Goal: Task Accomplishment & Management: Complete application form

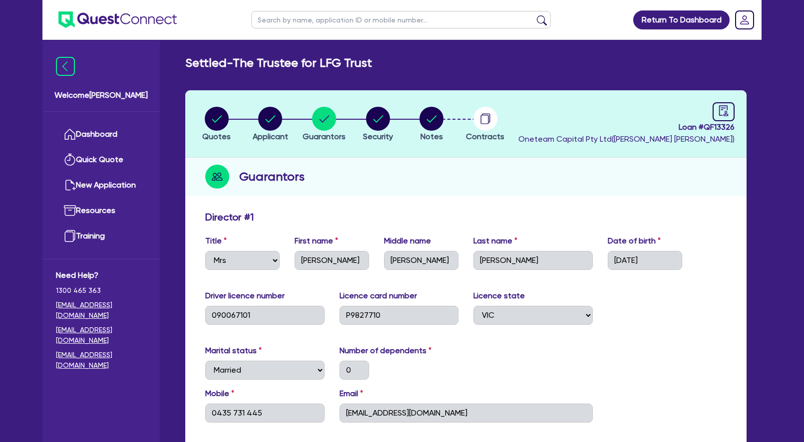
select select "MRS"
select select "VIC"
select select "MARRIED"
select select "PROPERTY"
select select "CASH"
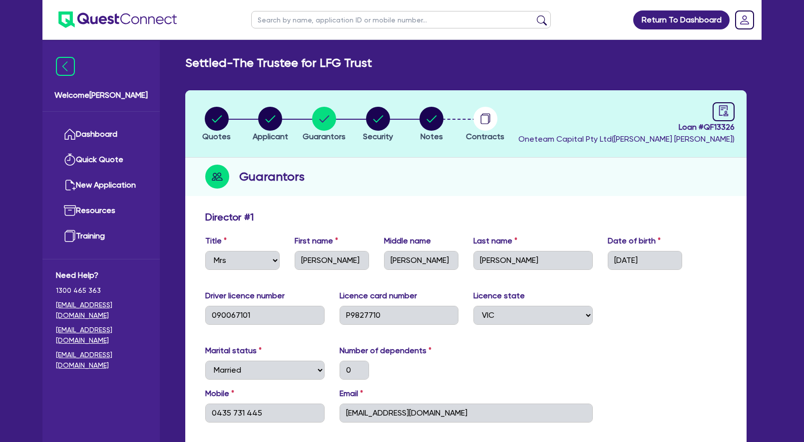
select select "VEHICLE"
select select "HOUSEHOLD_PERSONAL"
select select "CASH"
select select "OTHER"
select select "MORTGAGE"
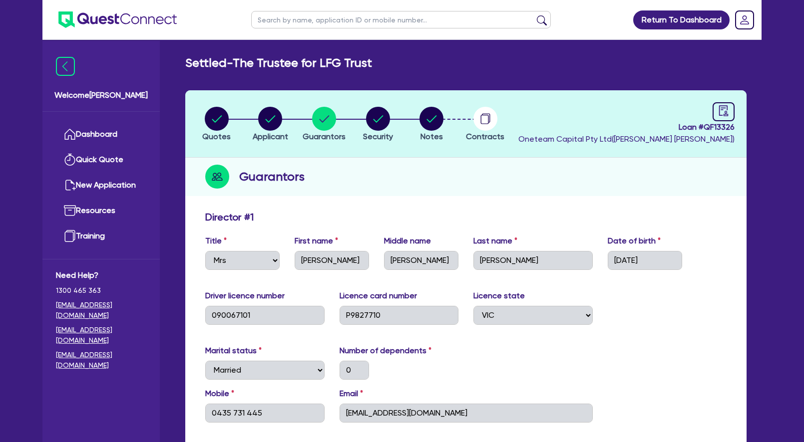
select select "VEHICLE_LOAN"
click at [277, 122] on circle "button" at bounding box center [270, 119] width 24 height 24
select select "TRUST"
select select "COMPANY"
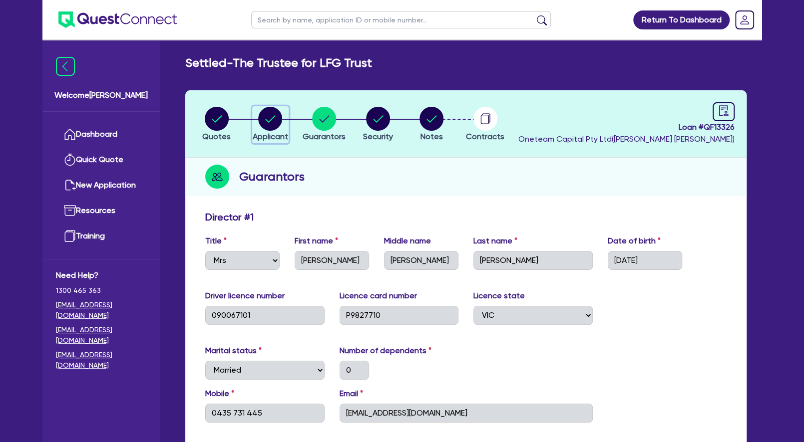
select select "HEALTH_BEAUTY"
select select "HAIR_BEAUTY_SALONS"
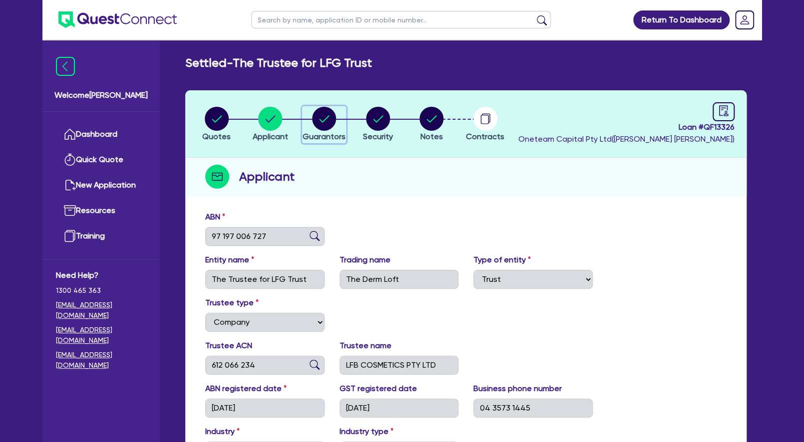
click at [323, 117] on circle "button" at bounding box center [324, 119] width 24 height 24
select select "MRS"
select select "VIC"
select select "MARRIED"
select select "PROPERTY"
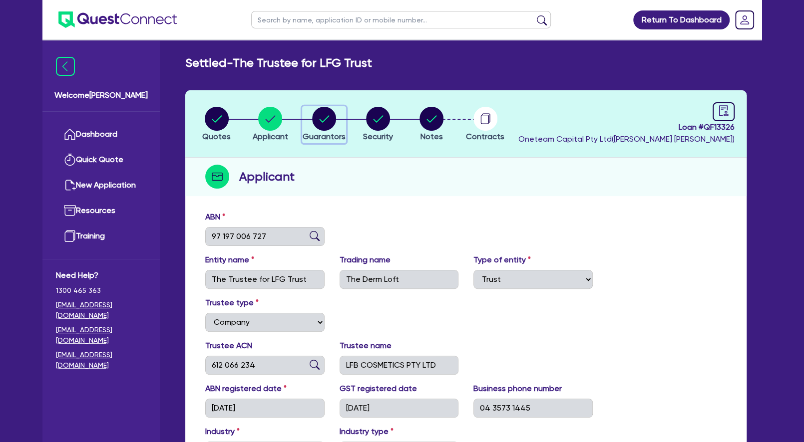
select select "CASH"
select select "VEHICLE"
select select "HOUSEHOLD_PERSONAL"
select select "CASH"
select select "OTHER"
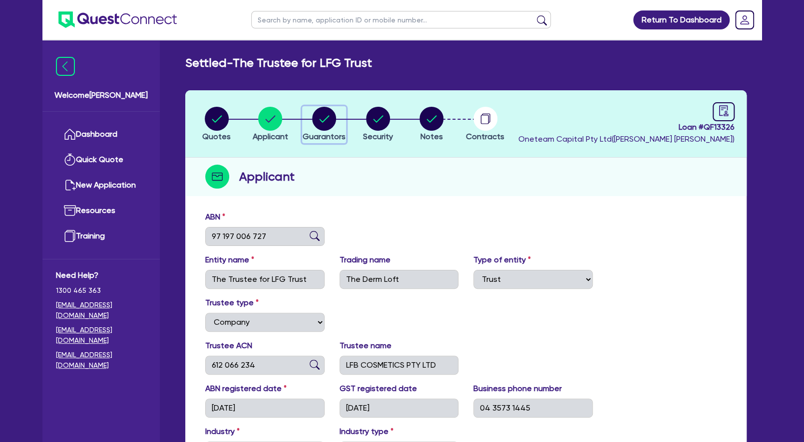
select select "MORTGAGE"
select select "VEHICLE_LOAN"
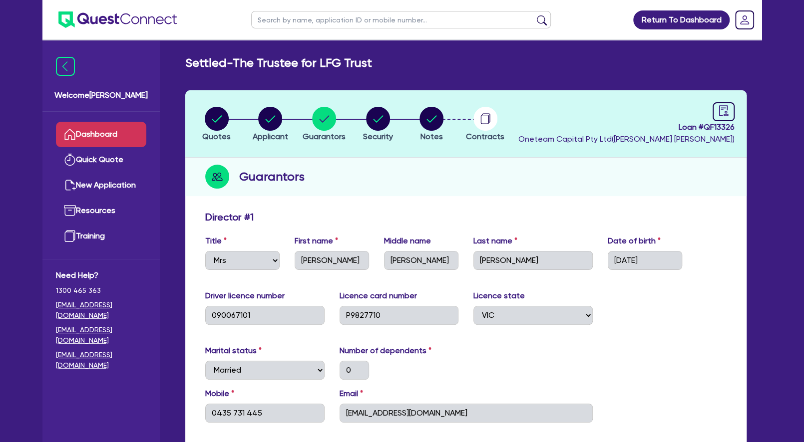
click at [119, 136] on link "Dashboard" at bounding box center [101, 134] width 90 height 25
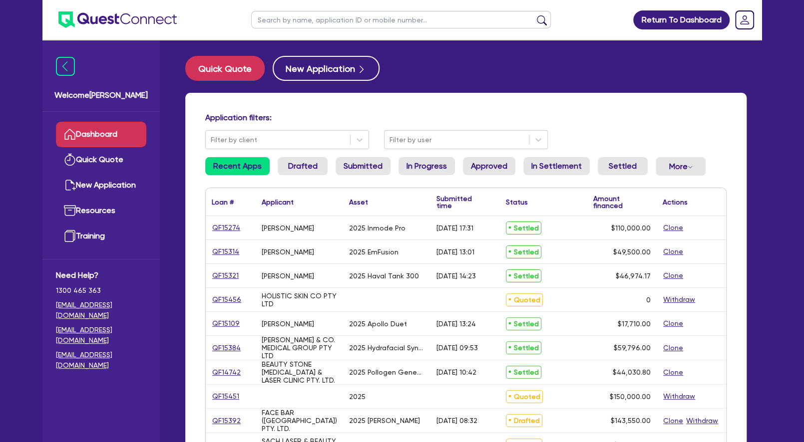
click at [339, 18] on input "text" at bounding box center [401, 19] width 300 height 17
type input "[PERSON_NAME]"
click at [534, 15] on button "submit" at bounding box center [542, 22] width 16 height 14
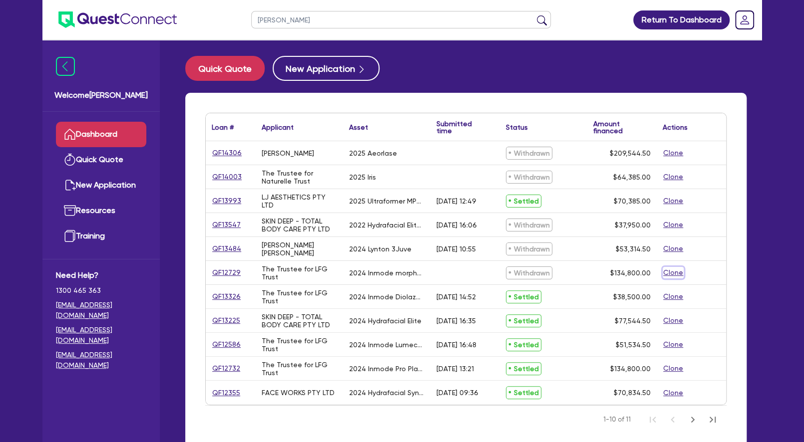
click at [674, 270] on button "Clone" at bounding box center [672, 272] width 21 height 11
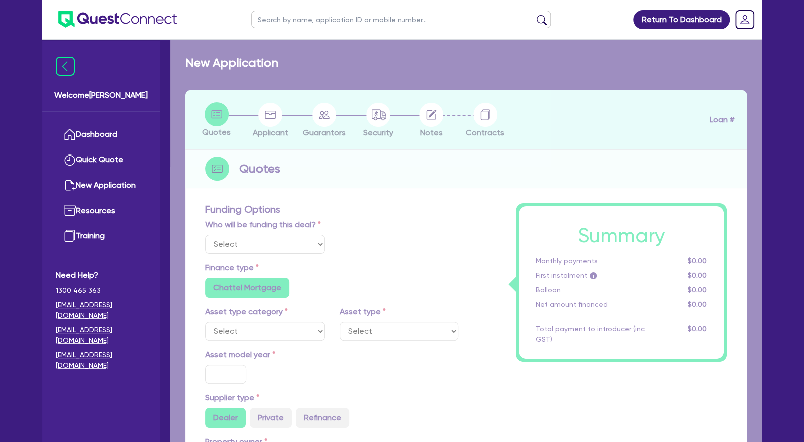
select select "Other"
radio input "true"
radio input "false"
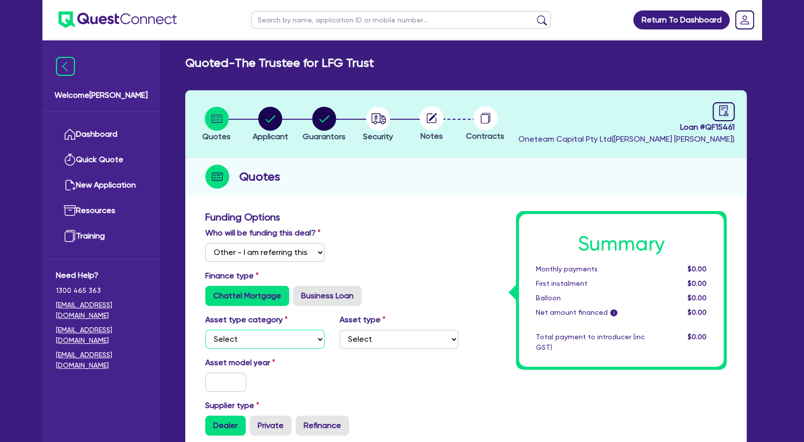
click at [205, 330] on select "Select Cars and light trucks Primary assets Secondary assets Tertiary assets" at bounding box center [264, 339] width 119 height 19
select select "TERTIARY_ASSETS"
click option "Tertiary assets" at bounding box center [0, 0] width 0 height 0
click at [339, 330] on select "Select Beauty equipment IT equipment IT software Watercraft Other" at bounding box center [398, 339] width 119 height 19
select select "BEAUTY_EQUIPMENT"
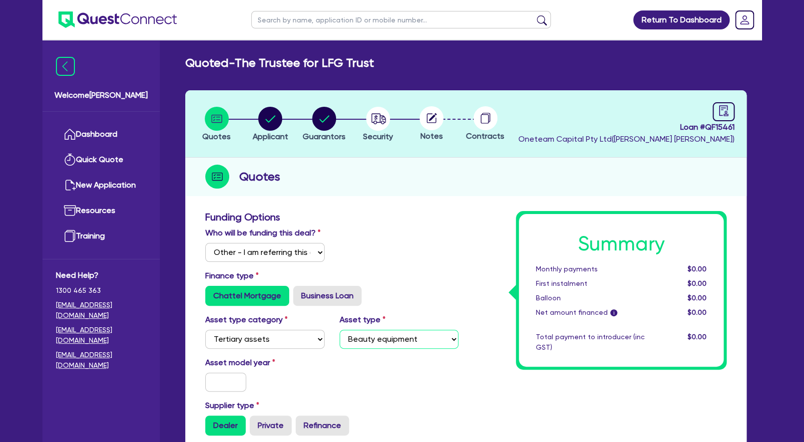
click option "Beauty equipment" at bounding box center [0, 0] width 0 height 0
click at [205, 330] on select "Select Cars and light trucks Primary assets Secondary assets Tertiary assets" at bounding box center [264, 339] width 119 height 19
select select "SECONDARY_ASSETS"
click option "Secondary assets" at bounding box center [0, 0] width 0 height 0
select select
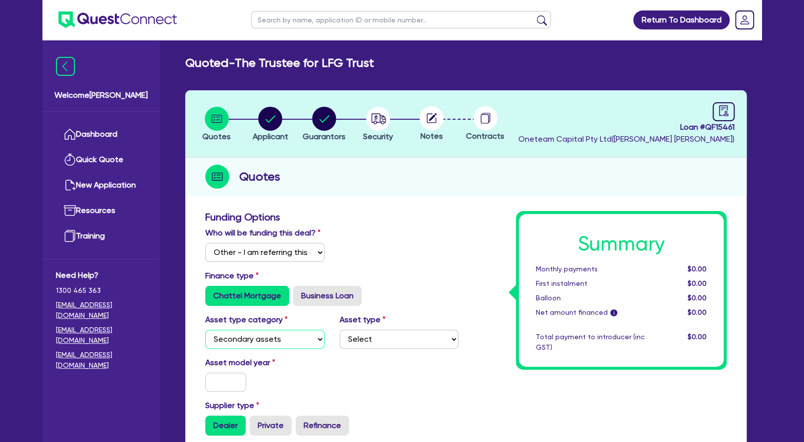
scroll to position [138, 0]
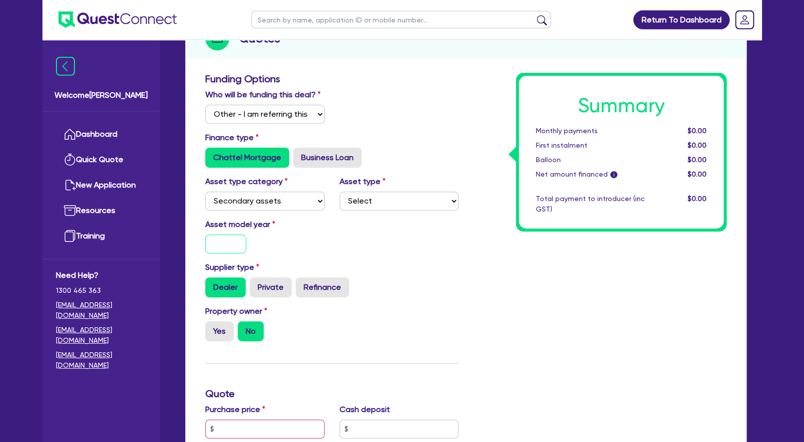
click at [228, 254] on input "text" at bounding box center [225, 244] width 41 height 19
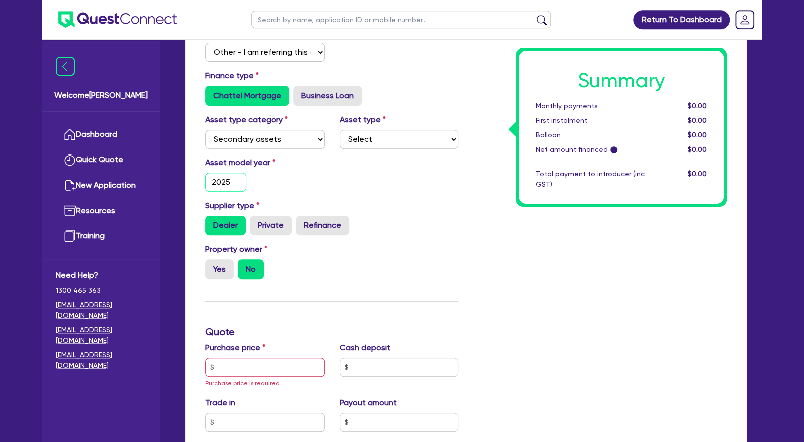
scroll to position [235, 0]
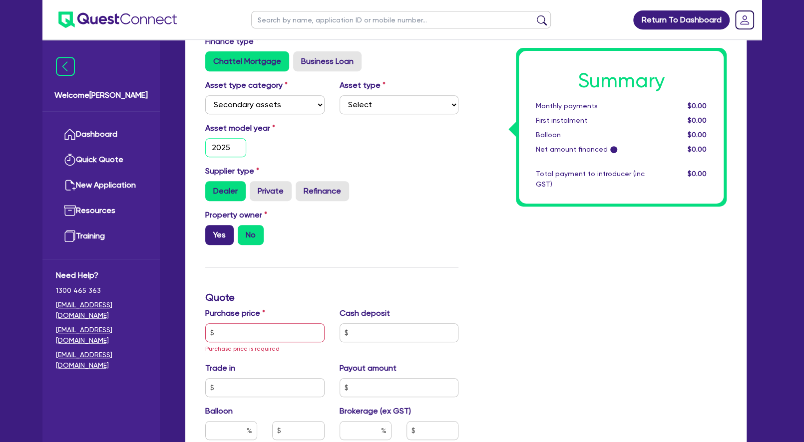
type input "2025"
click at [223, 244] on label "Yes" at bounding box center [219, 235] width 28 height 20
click at [212, 232] on input "Yes" at bounding box center [208, 228] width 6 height 6
radio input "true"
click at [243, 339] on input "text" at bounding box center [264, 332] width 119 height 19
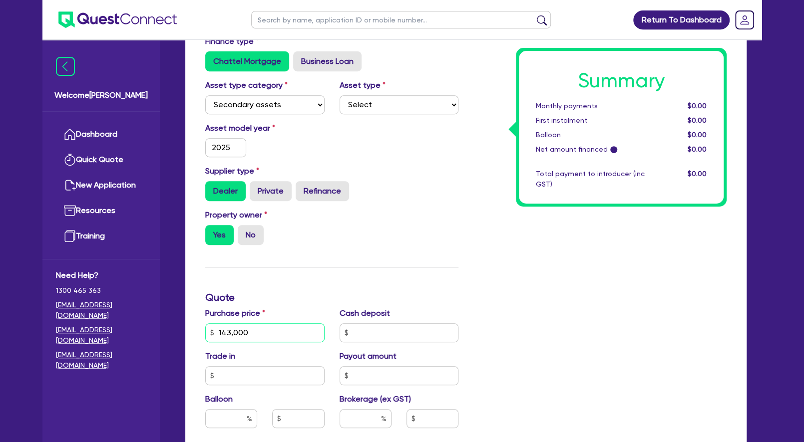
scroll to position [352, 0]
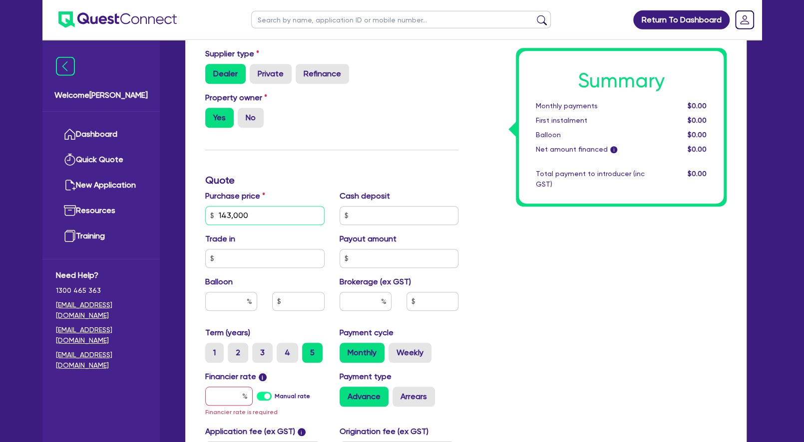
type input "143,000"
click at [231, 406] on input "text" at bounding box center [228, 396] width 47 height 19
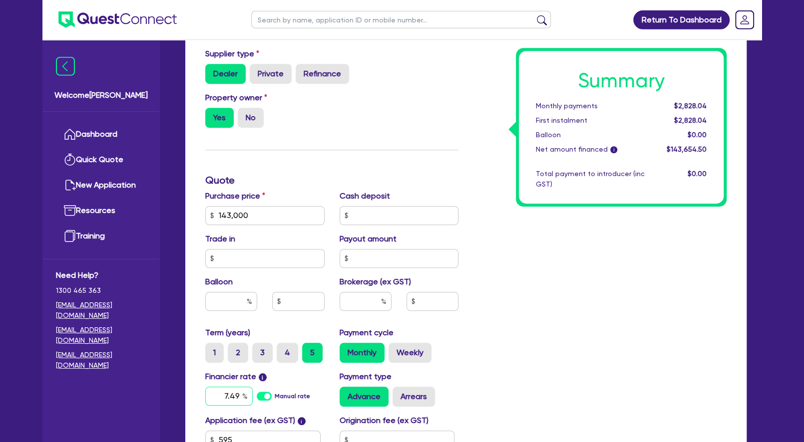
type input "7.49"
click at [368, 311] on input "text" at bounding box center [365, 301] width 52 height 19
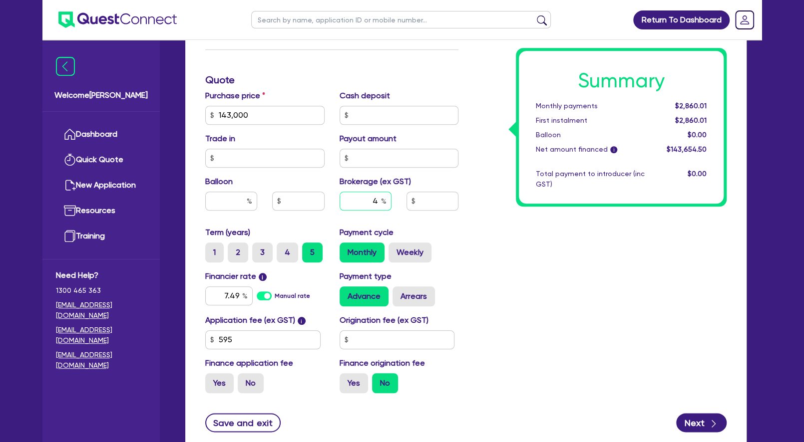
scroll to position [456, 0]
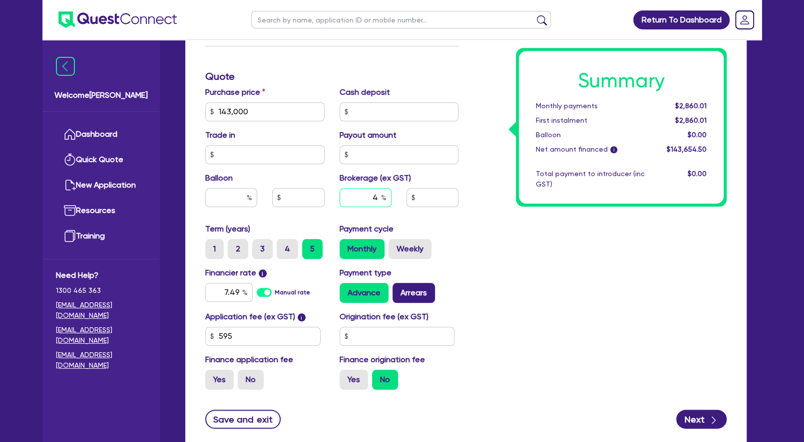
type input "4"
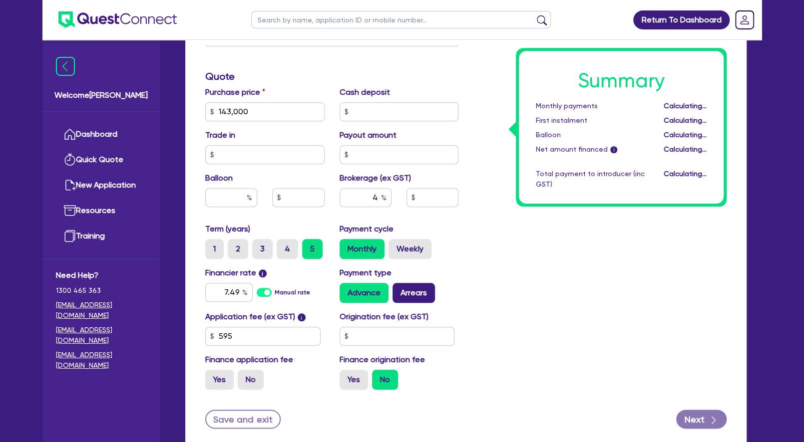
click at [421, 302] on label "Arrears" at bounding box center [413, 293] width 42 height 20
click at [399, 290] on input "Arrears" at bounding box center [395, 286] width 6 height 6
radio input "true"
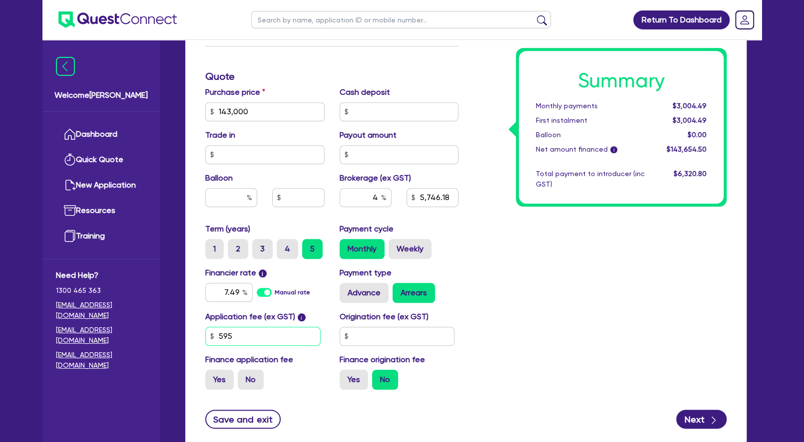
drag, startPoint x: 259, startPoint y: 353, endPoint x: 203, endPoint y: 355, distance: 56.4
click at [205, 346] on input "595" at bounding box center [262, 336] width 115 height 19
type input "5,746.18"
type input "6"
type input "5,746.18"
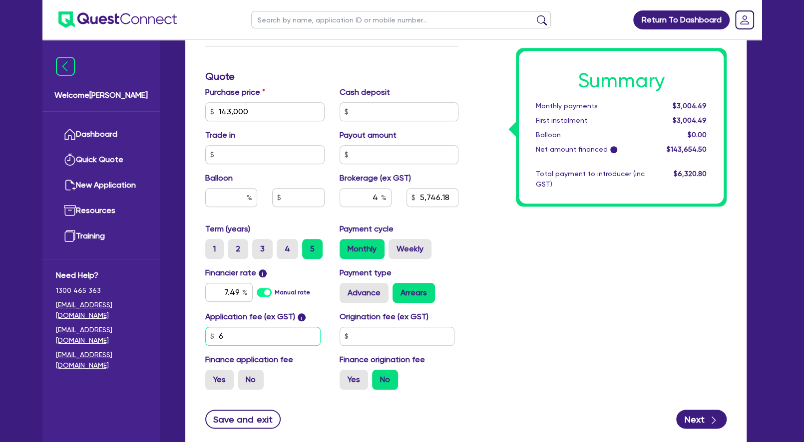
type input "64"
type input "5,746.18"
type input "649"
click at [373, 346] on input "text" at bounding box center [396, 336] width 115 height 19
type input "5,748.56"
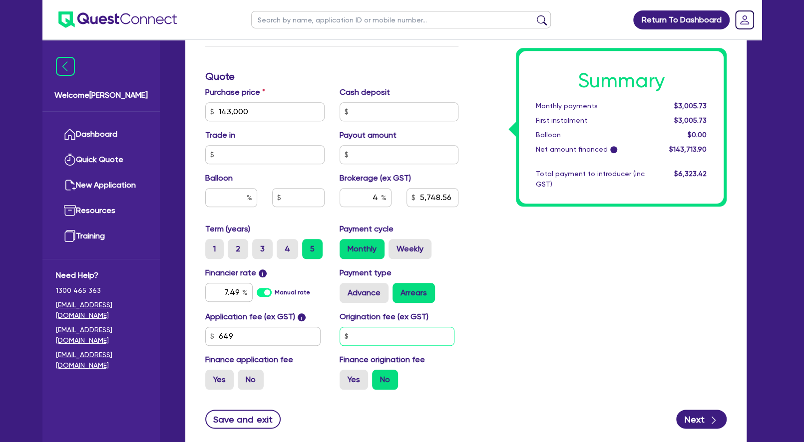
type input "3"
type input "5,748.56"
type input "39"
type input "5,748.56"
type input "395"
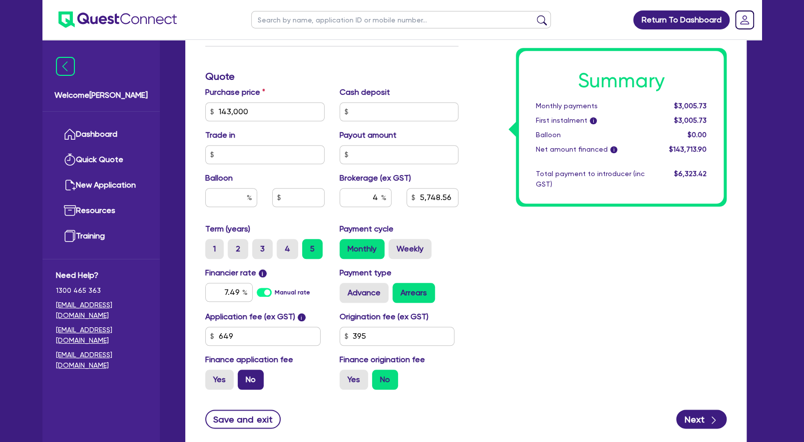
type input "5,748.56"
click at [252, 388] on label "No" at bounding box center [251, 380] width 26 height 20
click at [244, 376] on input "No" at bounding box center [241, 373] width 6 height 6
radio input "true"
click at [600, 295] on div "Summary Monthly payments $2,990.80 First instalment i $4,139.20 Balloon $0.00 N…" at bounding box center [600, 76] width 268 height 642
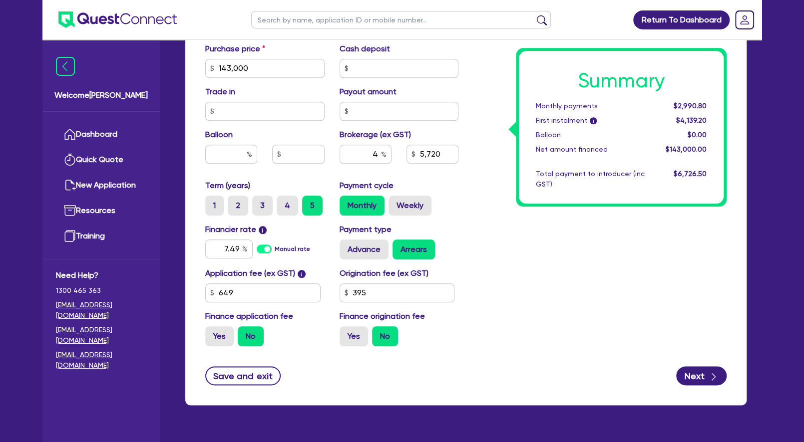
scroll to position [509, 0]
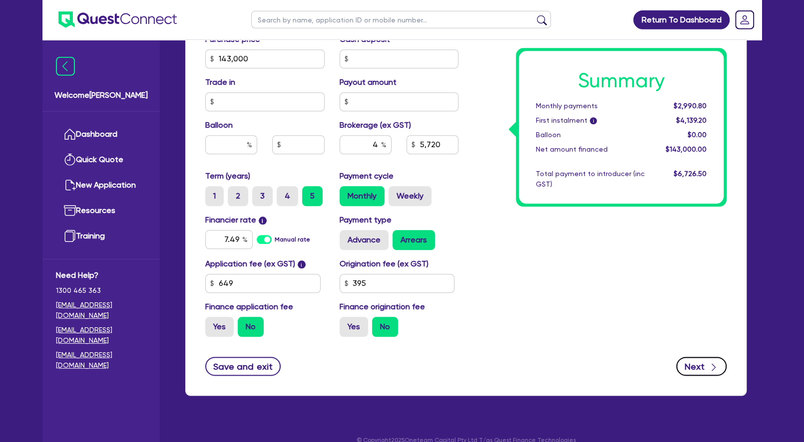
click at [697, 376] on button "Next" at bounding box center [701, 366] width 50 height 19
type input "5,720"
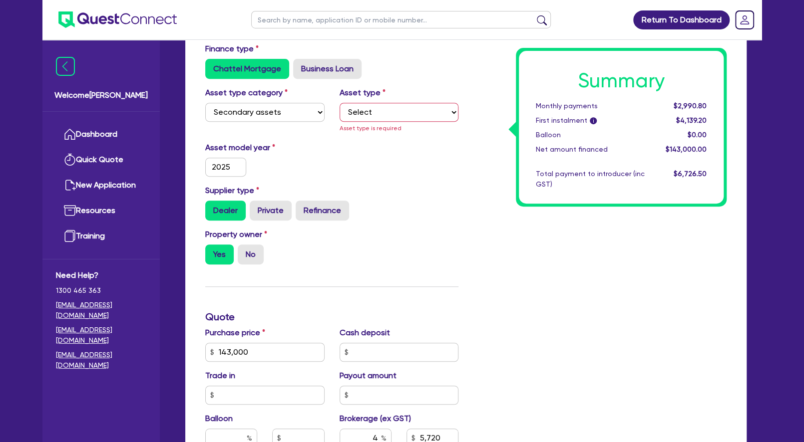
scroll to position [227, 0]
click at [339, 103] on select "Select Generators and compressors Engineering and toolmaking Woodworking and me…" at bounding box center [398, 112] width 119 height 19
select select "MEDICAL_DENTAL_LABORATORY_EQUIPMENT"
click option "Medical / dental / laboratory equipment" at bounding box center [0, 0] width 0 height 0
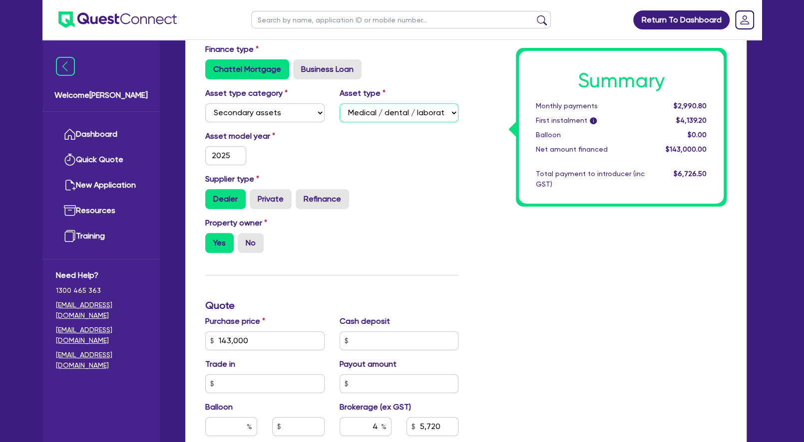
scroll to position [535, 0]
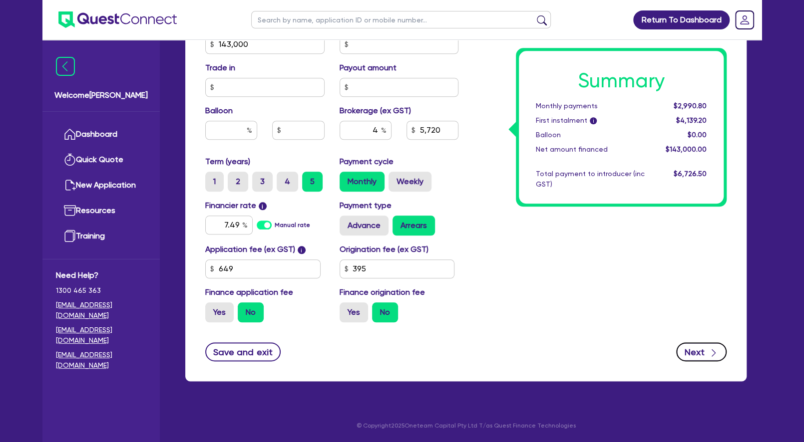
click at [687, 346] on button "Next" at bounding box center [701, 351] width 50 height 19
type input "5,720"
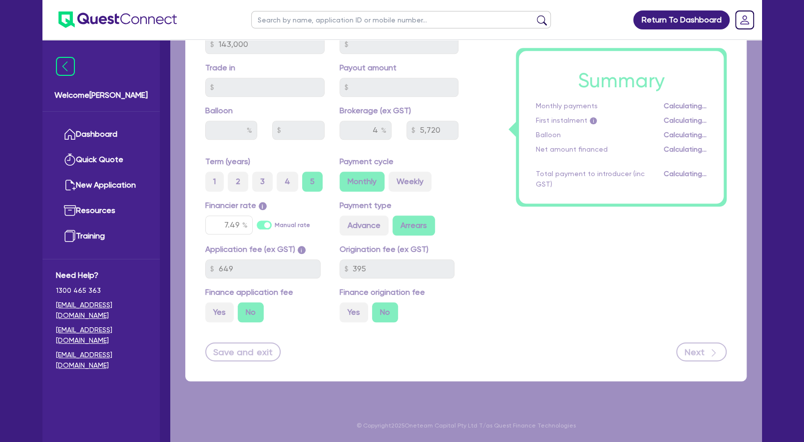
select select "TRUST"
select select "COMPANY"
select select "HEALTH_BEAUTY"
select select "HAIR_BEAUTY_SALONS"
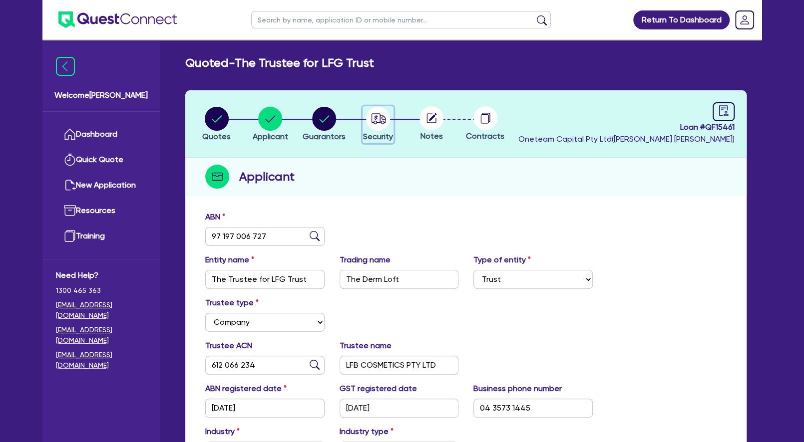
click at [377, 121] on circle "button" at bounding box center [378, 119] width 24 height 24
select select "SECONDARY_ASSETS"
select select "MEDICAL_DENTAL_LABORATORY_EQUIPMENT"
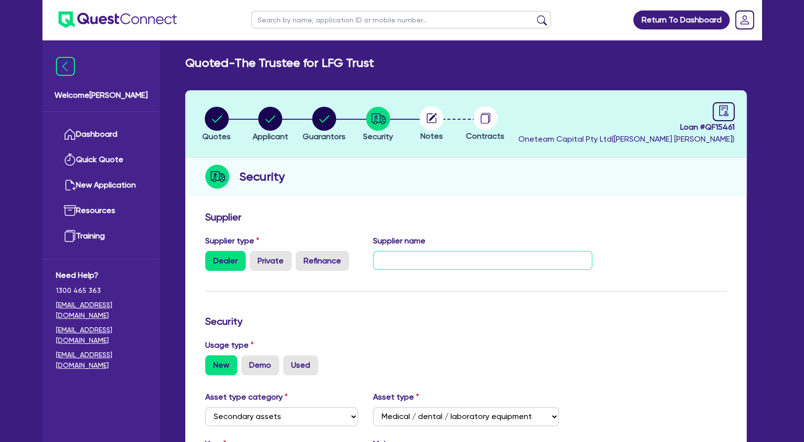
click at [401, 256] on input "text" at bounding box center [483, 260] width 220 height 19
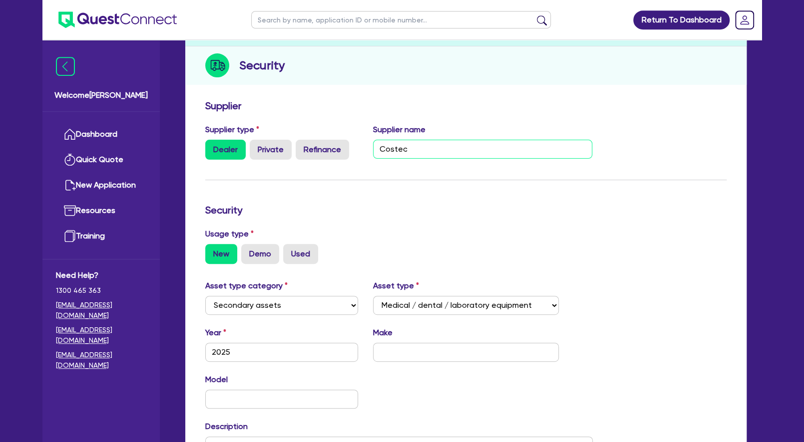
scroll to position [112, 0]
type input "Costec"
click at [416, 349] on input "text" at bounding box center [466, 351] width 186 height 19
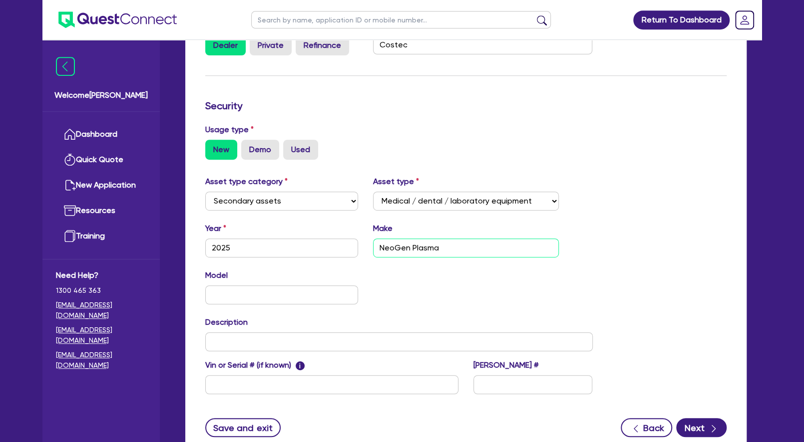
scroll to position [216, 0]
type input "NeoGen Plasma"
click at [694, 423] on button "Next" at bounding box center [701, 427] width 50 height 19
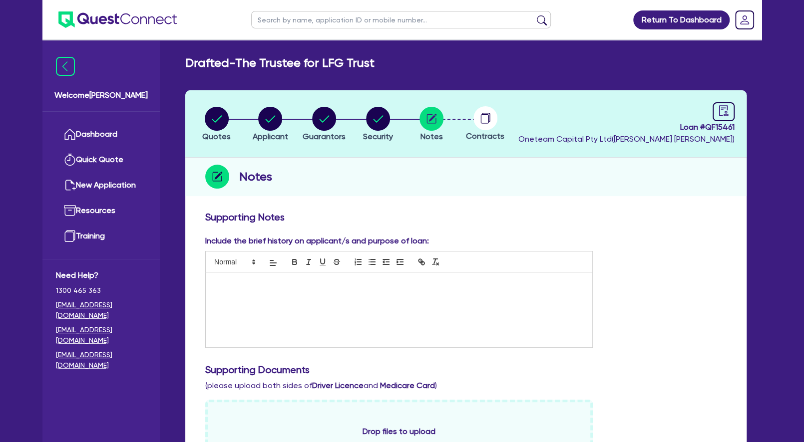
click at [343, 278] on div at bounding box center [399, 310] width 386 height 75
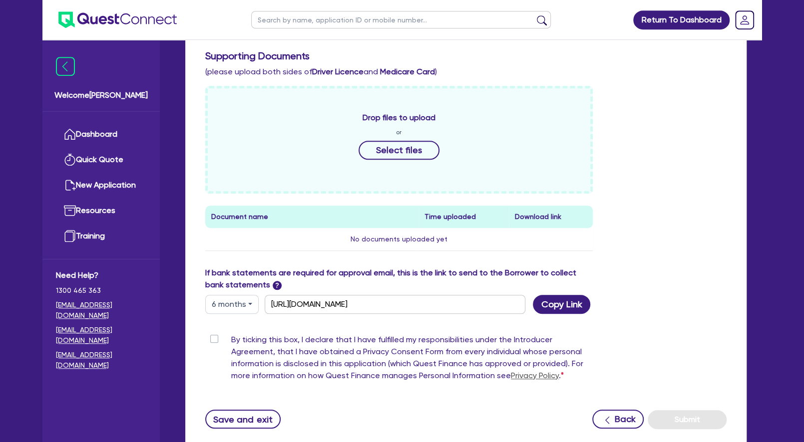
scroll to position [314, 0]
click at [231, 339] on label "By ticking this box, I declare that I have fulfilled my responsibilities under …" at bounding box center [411, 360] width 361 height 52
click at [213, 339] on input "By ticking this box, I declare that I have fulfilled my responsibilities under …" at bounding box center [209, 338] width 8 height 9
checkbox input "true"
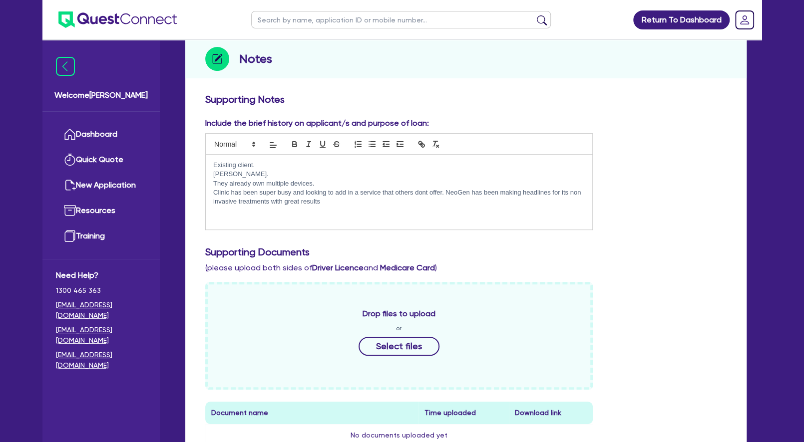
scroll to position [45, 0]
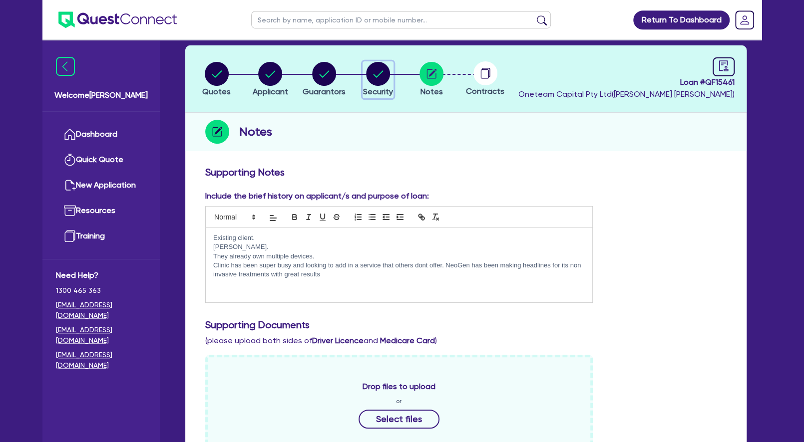
click at [377, 69] on circle "button" at bounding box center [378, 74] width 24 height 24
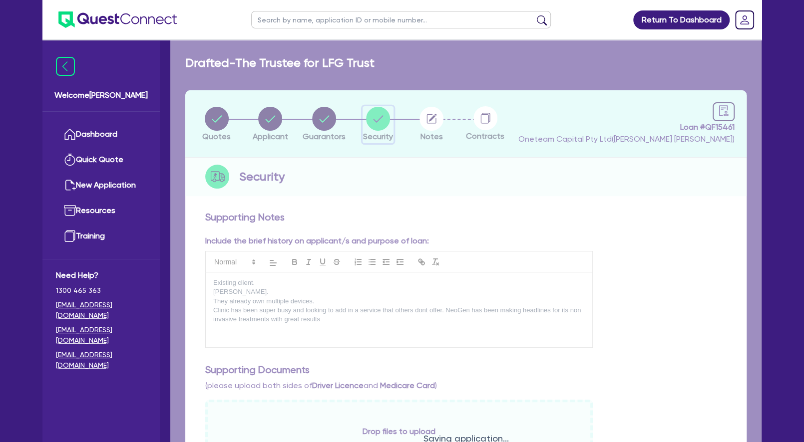
select select "SECONDARY_ASSETS"
select select "MEDICAL_DENTAL_LABORATORY_EQUIPMENT"
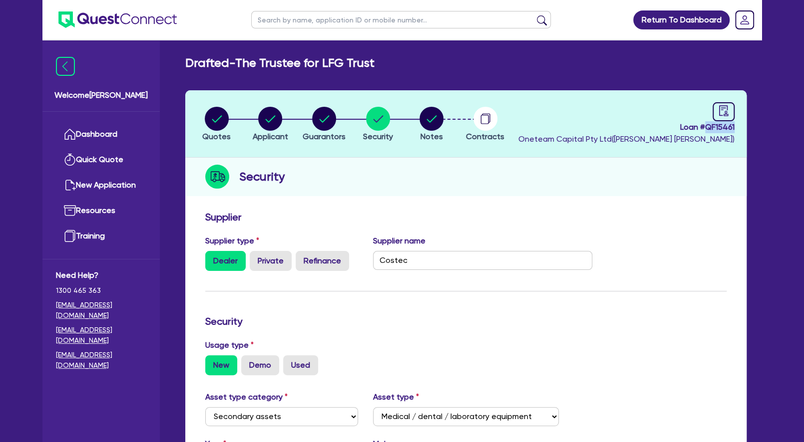
drag, startPoint x: 736, startPoint y: 126, endPoint x: 707, endPoint y: 130, distance: 29.3
click at [707, 130] on header "Quotes Applicant [GEOGRAPHIC_DATA] Security Notes Contracts Loan # QF15461 Onet…" at bounding box center [465, 123] width 561 height 67
copy span "QF15461"
click at [328, 121] on circle "button" at bounding box center [324, 119] width 24 height 24
select select "MRS"
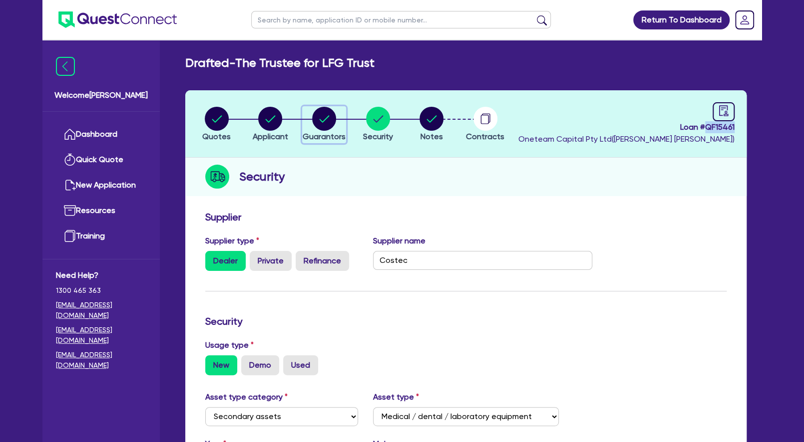
select select "VIC"
select select "MARRIED"
select select "PROPERTY"
select select "CASH"
select select "VEHICLE"
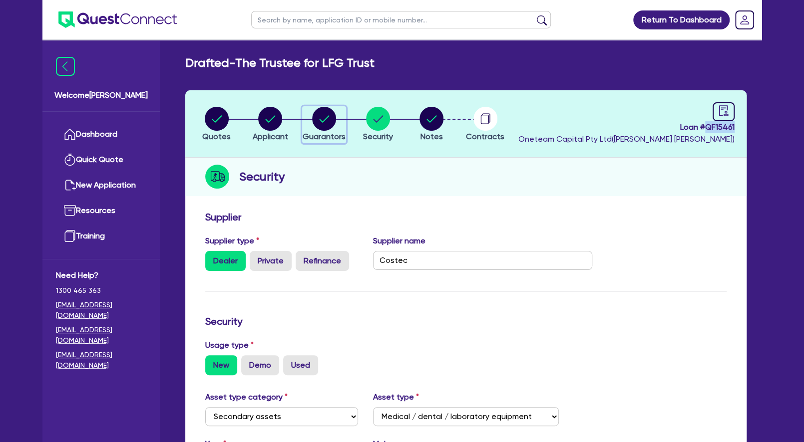
select select "HOUSEHOLD_PERSONAL"
select select "CASH"
select select "OTHER"
select select "MORTGAGE"
select select "VEHICLE_LOAN"
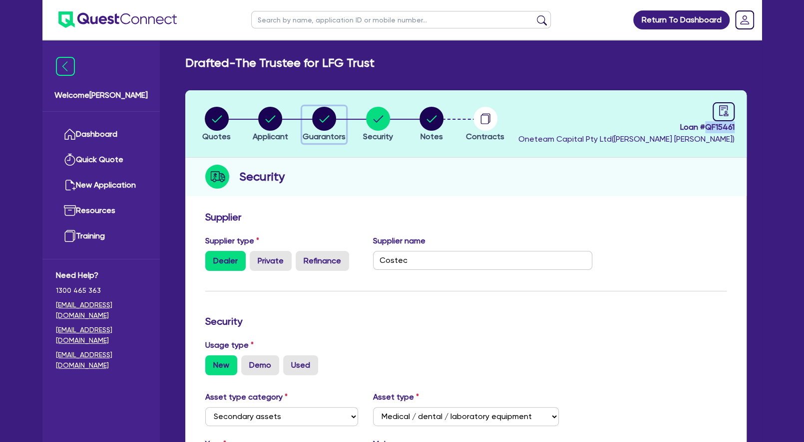
select select "VEHICLE_LOAN"
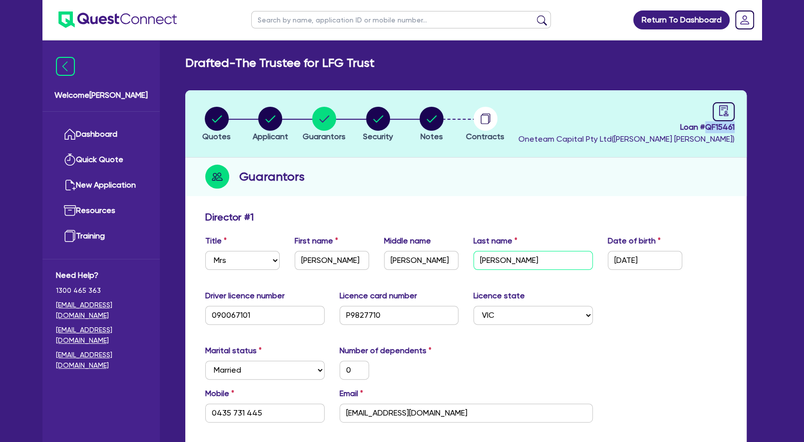
click at [496, 261] on input "[PERSON_NAME]" at bounding box center [532, 260] width 119 height 19
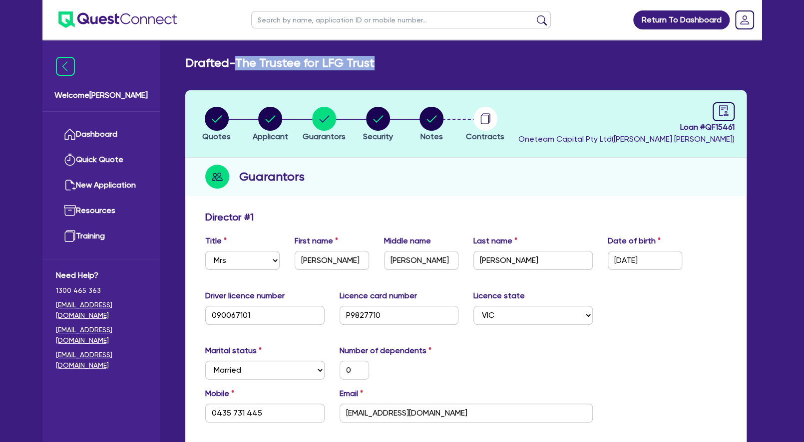
drag, startPoint x: 381, startPoint y: 66, endPoint x: 246, endPoint y: 58, distance: 135.5
click at [246, 58] on h2 "Drafted - The Trustee for LFG Trust" at bounding box center [279, 63] width 189 height 14
copy h2 "The Trustee for LFG Trust"
click at [215, 117] on circle "button" at bounding box center [217, 119] width 24 height 24
select select "Other"
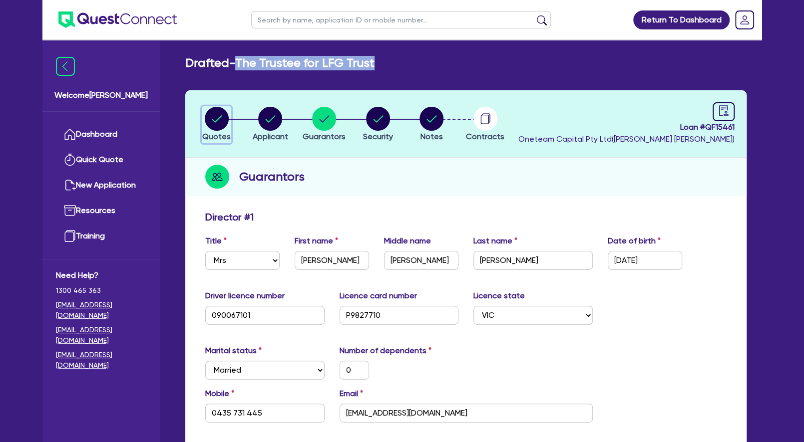
select select "SECONDARY_ASSETS"
select select "MEDICAL_DENTAL_LABORATORY_EQUIPMENT"
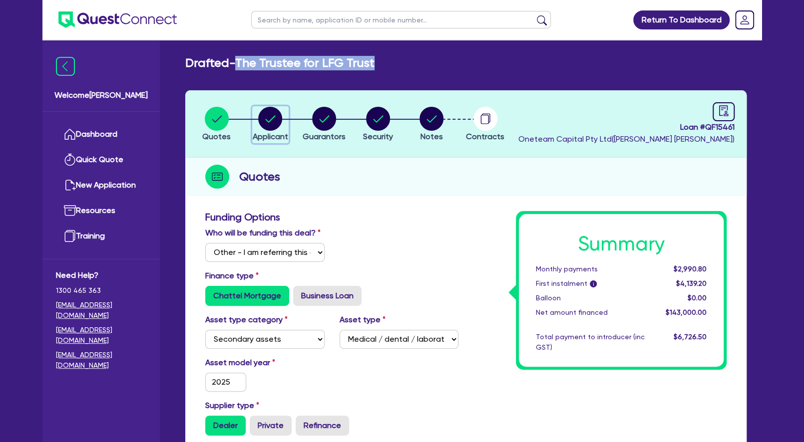
click at [270, 122] on circle "button" at bounding box center [270, 119] width 24 height 24
select select "TRUST"
select select "COMPANY"
select select "HEALTH_BEAUTY"
select select "HAIR_BEAUTY_SALONS"
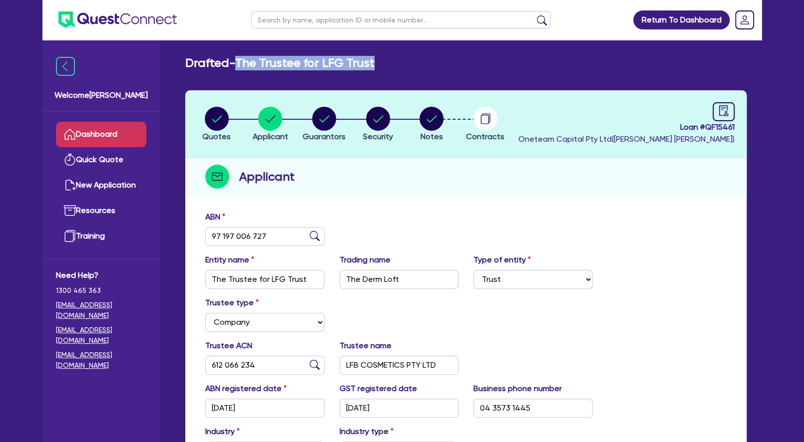
click at [105, 133] on link "Dashboard" at bounding box center [101, 134] width 90 height 25
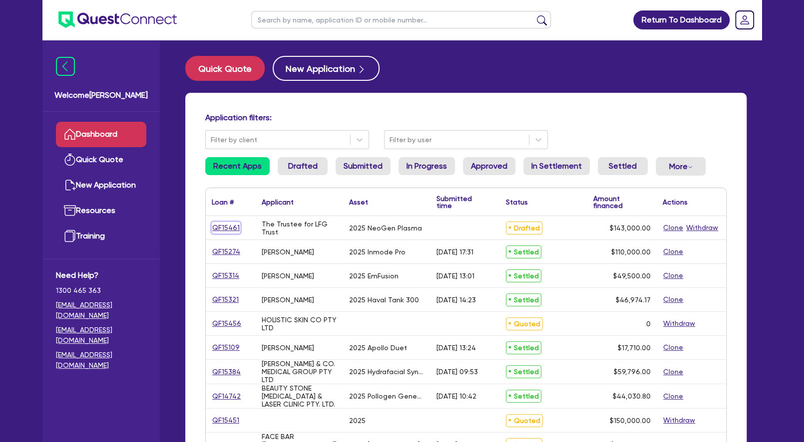
click at [226, 229] on link "QF15461" at bounding box center [226, 227] width 28 height 11
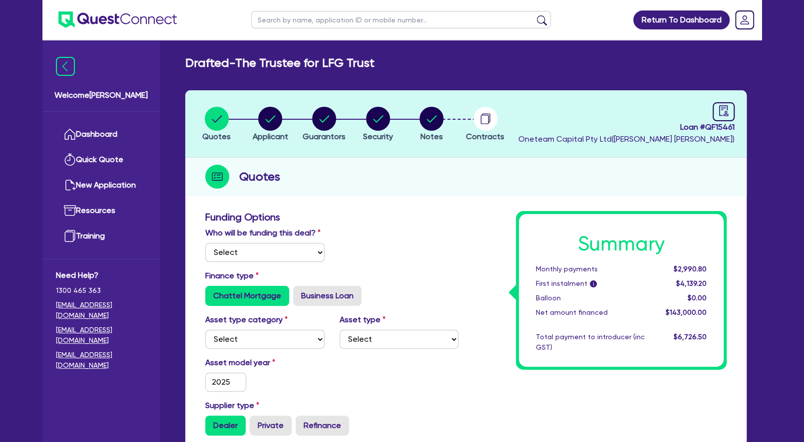
select select "Other"
select select "SECONDARY_ASSETS"
select select "MEDICAL_DENTAL_LABORATORY_EQUIPMENT"
type input "2025"
radio input "true"
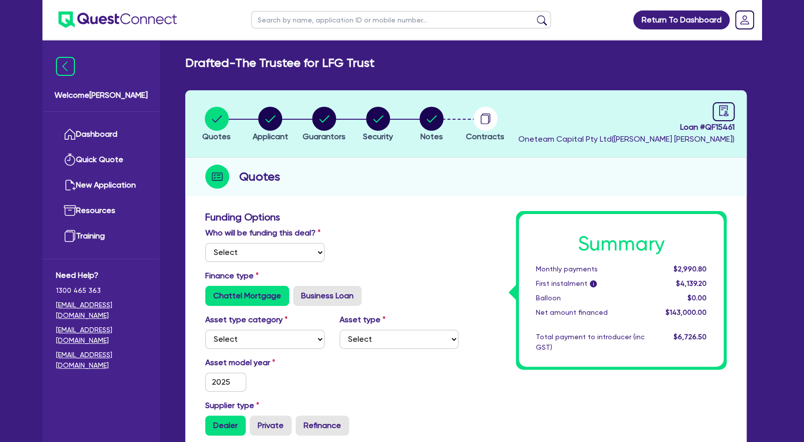
type input "143,000"
type input "4"
type input "5,720"
type input "7.49"
type input "649"
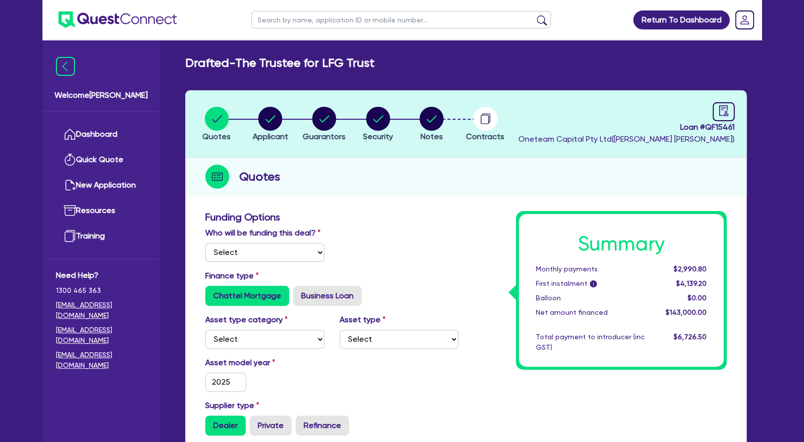
type input "395"
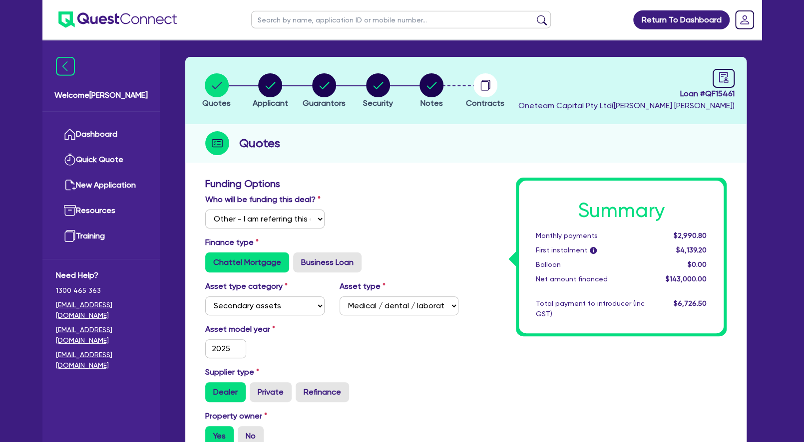
scroll to position [33, 0]
click at [321, 86] on circle "button" at bounding box center [324, 86] width 24 height 24
select select "MRS"
select select "VIC"
select select "MARRIED"
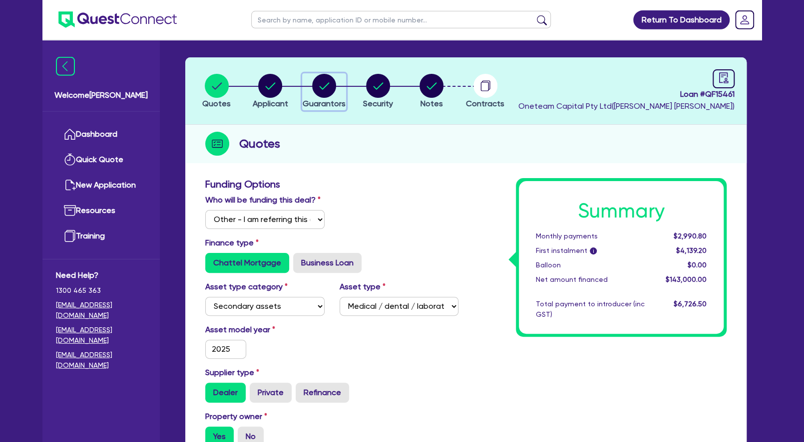
select select "PROPERTY"
select select "CASH"
select select "VEHICLE"
select select "HOUSEHOLD_PERSONAL"
select select "CASH"
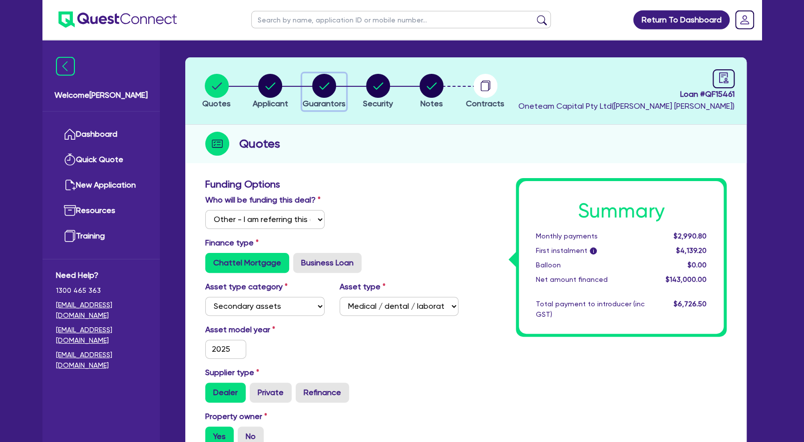
select select "OTHER"
select select "MORTGAGE"
select select "VEHICLE_LOAN"
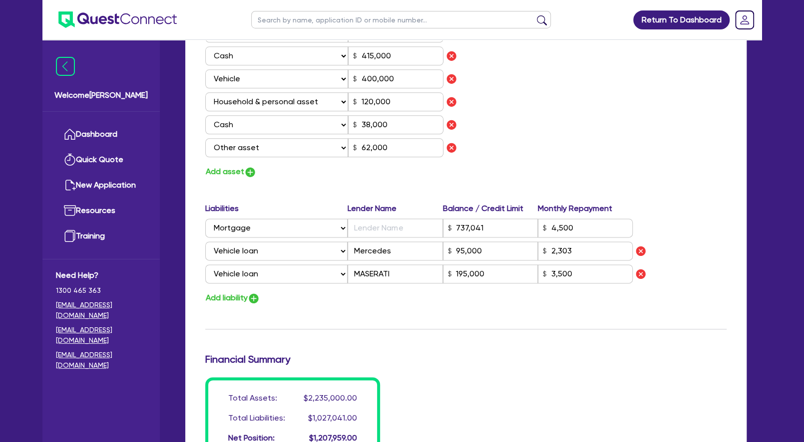
scroll to position [746, 0]
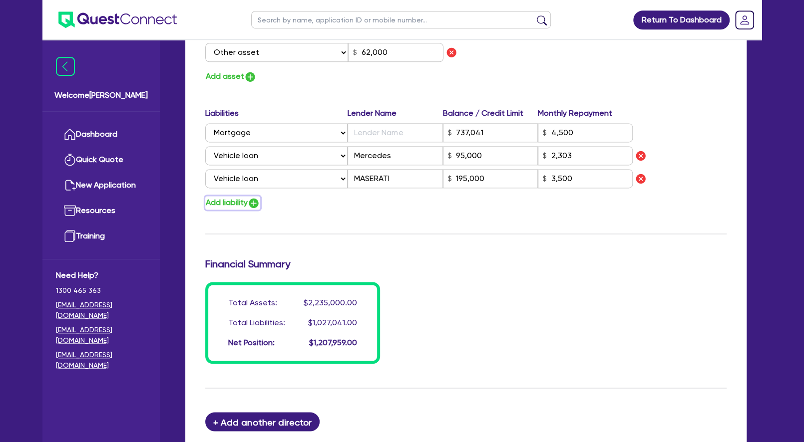
click at [232, 199] on button "Add liability" at bounding box center [232, 202] width 55 height 13
type input "0"
type input "0435 731 445"
type input "1,200,000"
type input "415,000"
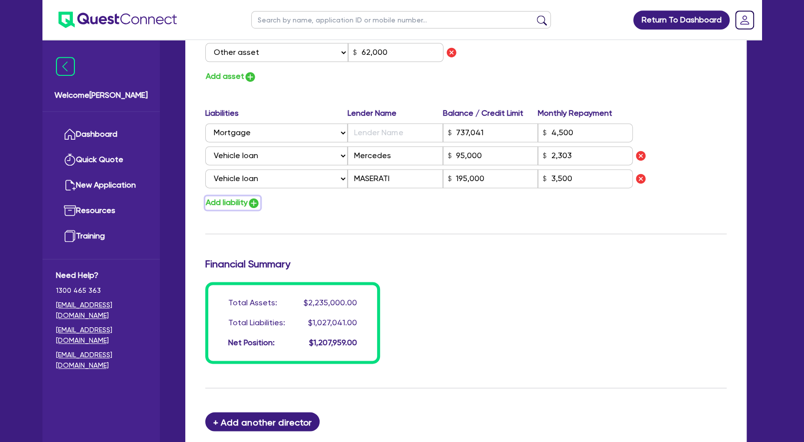
type input "400,000"
type input "120,000"
type input "38,000"
type input "62,000"
type input "737,041"
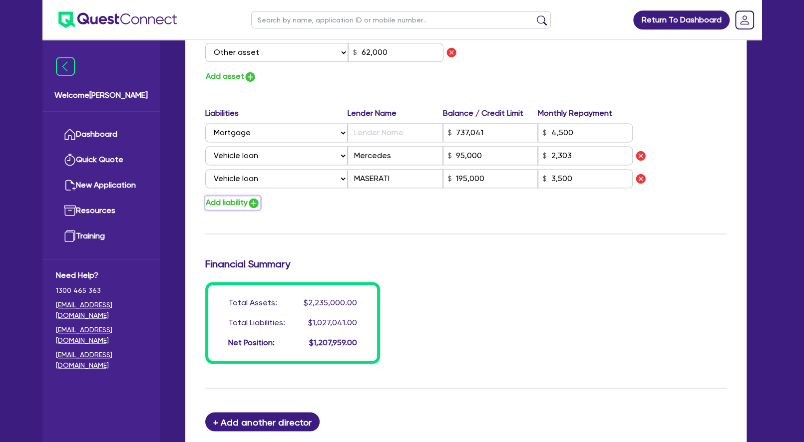
type input "4,500"
type input "95,000"
type input "2,303"
type input "195,000"
type input "3,500"
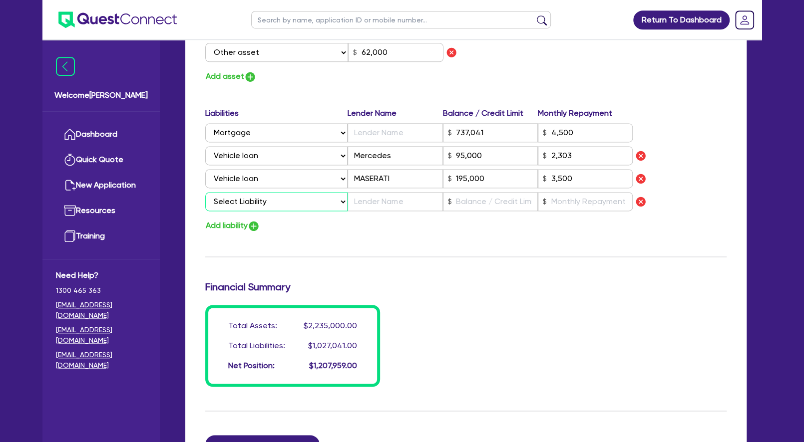
click at [205, 192] on select "Select Liability Credit card Mortgage Investment property loan Vehicle loan Tru…" at bounding box center [276, 201] width 142 height 19
select select "EQUIPMENT_LOAN"
click option "Equipment loan" at bounding box center [0, 0] width 0 height 0
type input "0"
type input "0435 731 445"
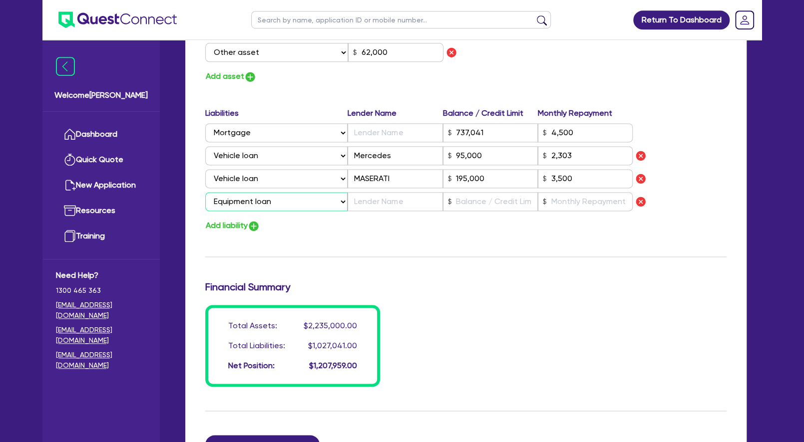
type input "1,200,000"
type input "415,000"
type input "400,000"
type input "120,000"
type input "38,000"
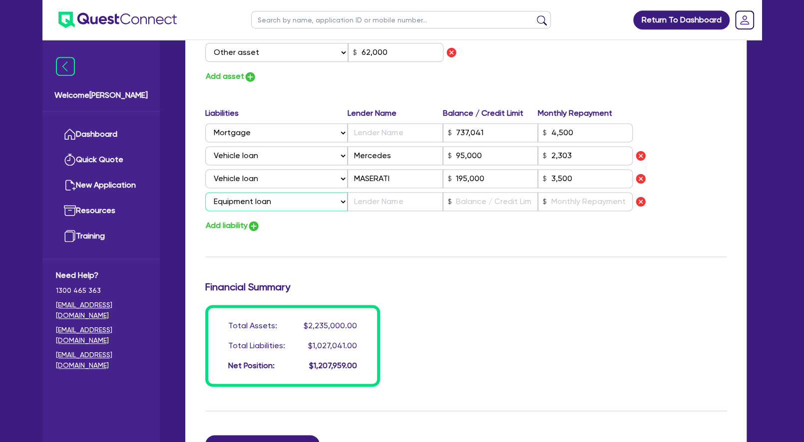
type input "62,000"
type input "737,041"
type input "4,500"
type input "95,000"
type input "2,303"
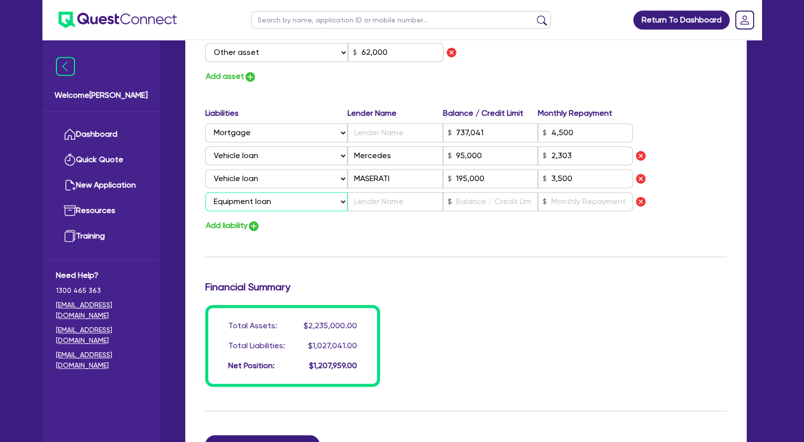
type input "195,000"
type input "3,500"
click at [230, 222] on button "Add liability" at bounding box center [232, 225] width 55 height 13
type input "0"
type input "0435 731 445"
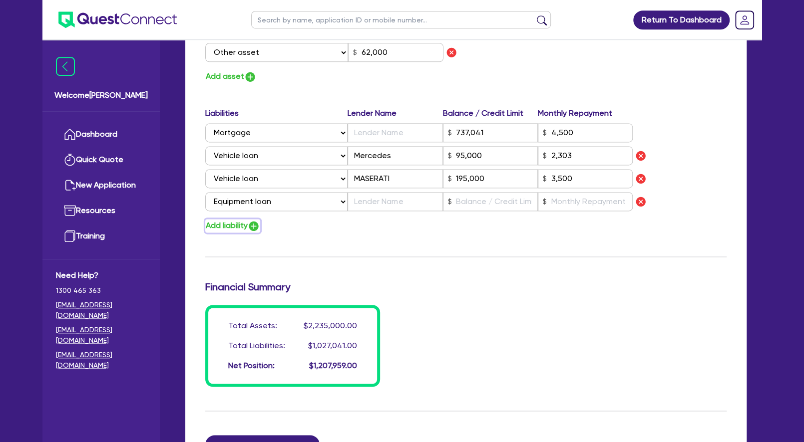
type input "1,200,000"
type input "415,000"
type input "400,000"
type input "120,000"
type input "38,000"
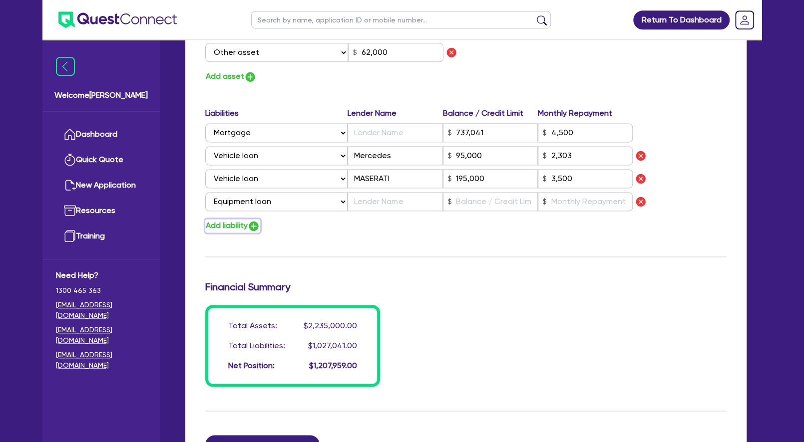
type input "62,000"
type input "737,041"
type input "4,500"
type input "95,000"
type input "2,303"
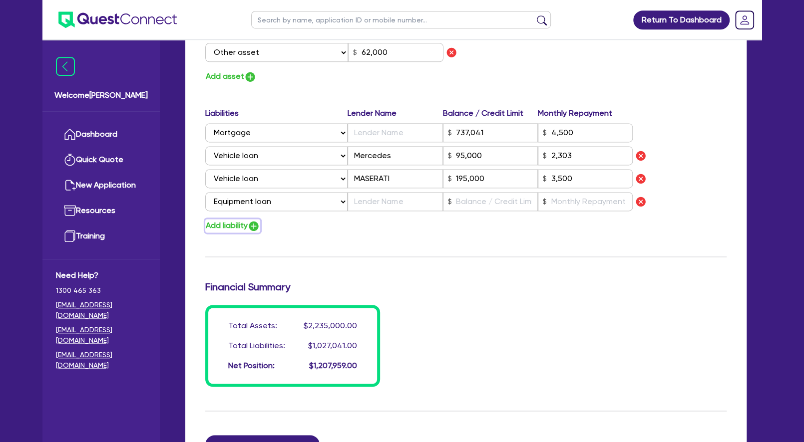
type input "195,000"
type input "3,500"
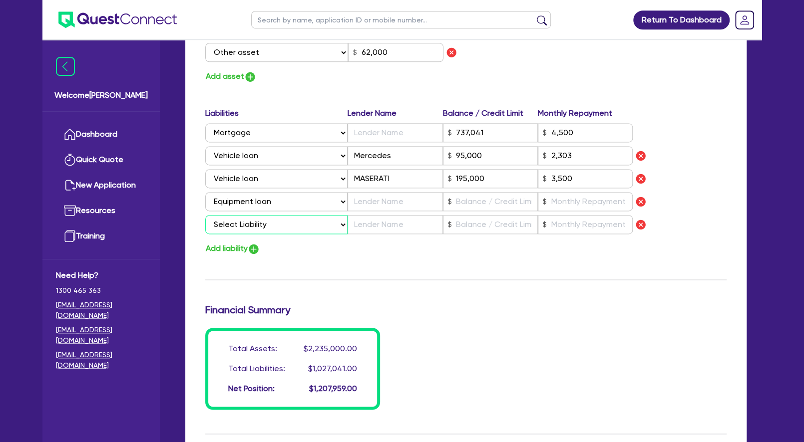
select select "EQUIPMENT_LOAN"
click option "Equipment loan" at bounding box center [0, 0] width 0 height 0
type input "0"
type input "0435 731 445"
type input "1,200,000"
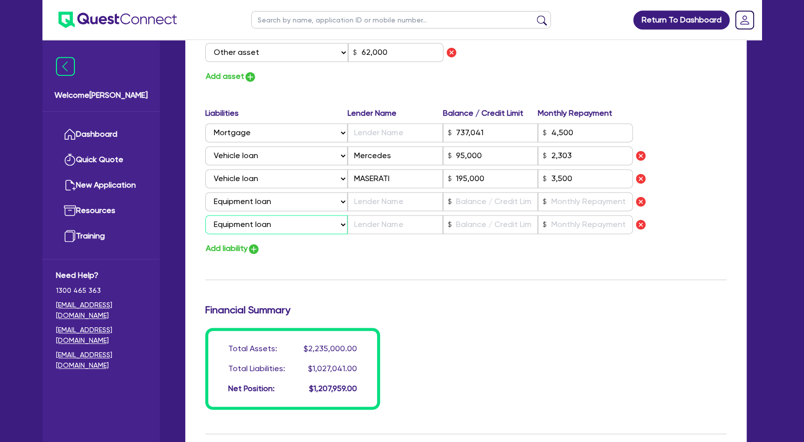
type input "415,000"
type input "400,000"
type input "120,000"
type input "38,000"
type input "62,000"
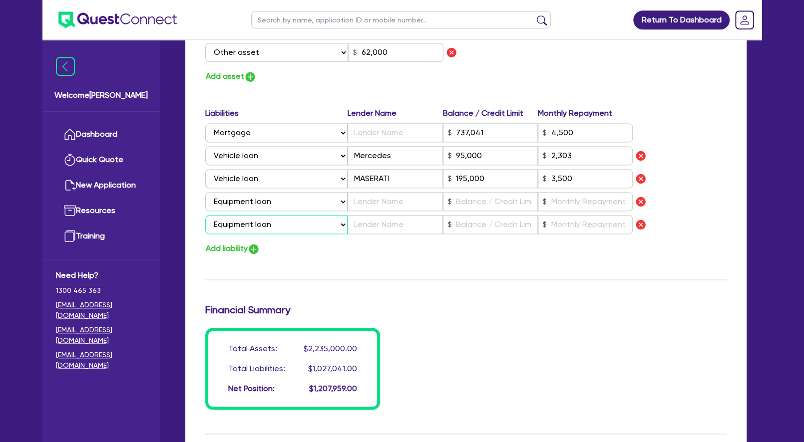
type input "737,041"
type input "4,500"
type input "95,000"
type input "2,303"
type input "195,000"
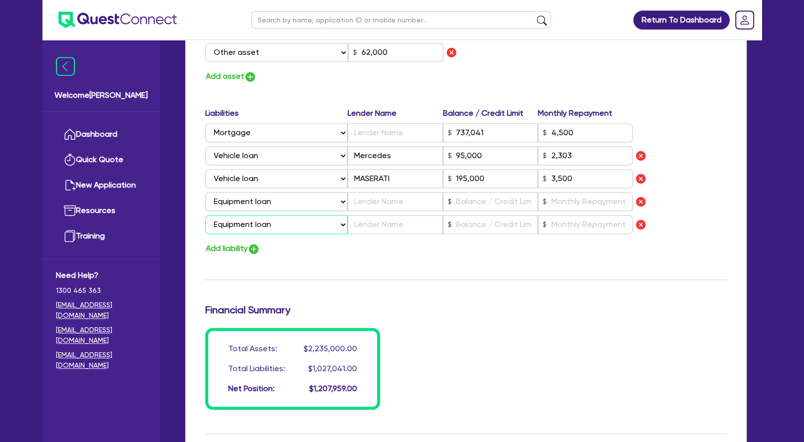
type input "3,500"
click at [403, 210] on input "text" at bounding box center [394, 201] width 95 height 19
type input "0"
type input "0435 731 445"
type input "1,200,000"
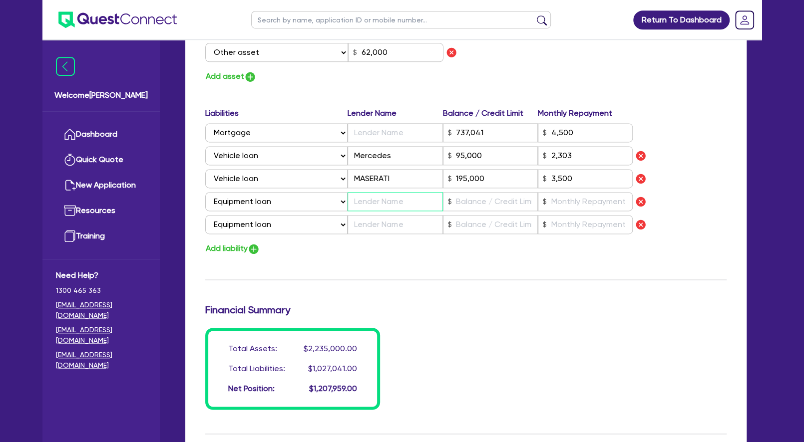
type input "415,000"
type input "400,000"
type input "120,000"
type input "38,000"
type input "62,000"
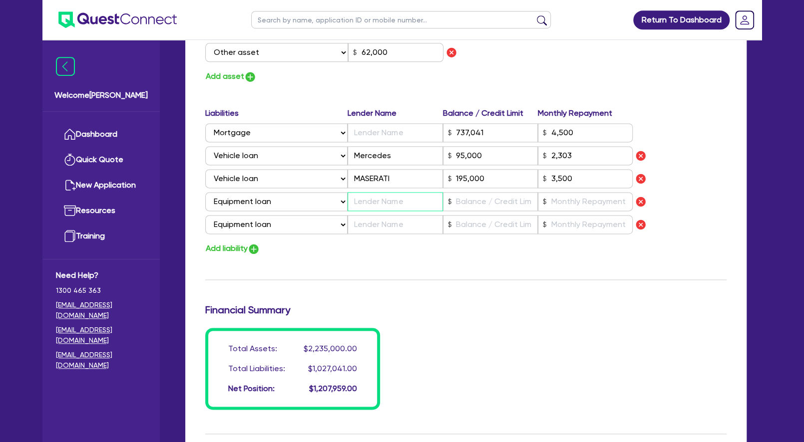
type input "737,041"
type input "4,500"
type input "95,000"
type input "2,303"
type input "195,000"
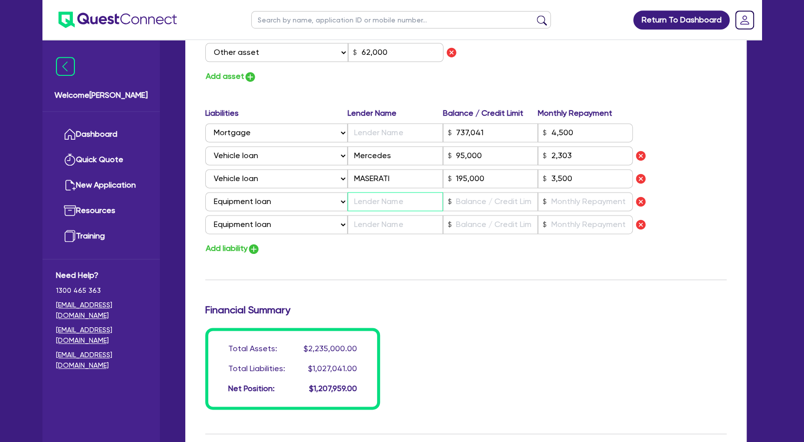
type input "3,500"
type input "D"
type input "0"
type input "0435 731 445"
type input "1,200,000"
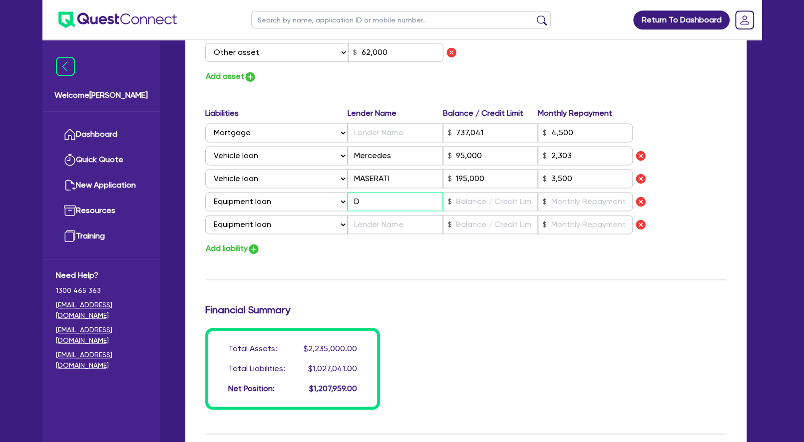
type input "415,000"
type input "400,000"
type input "120,000"
type input "38,000"
type input "62,000"
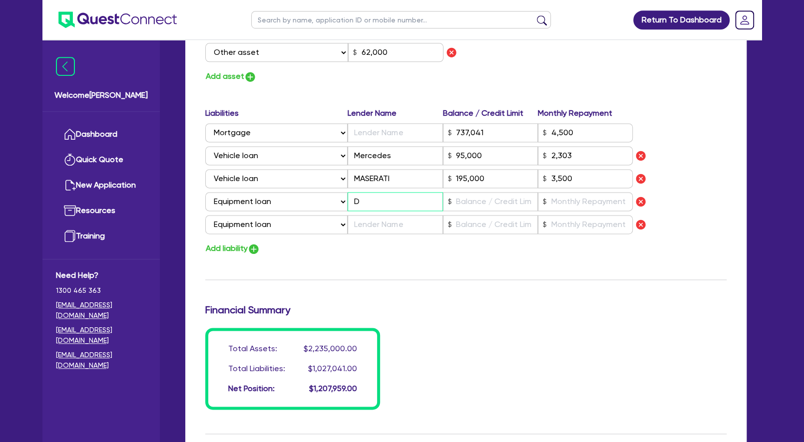
type input "737,041"
type input "4,500"
type input "95,000"
type input "2,303"
type input "195,000"
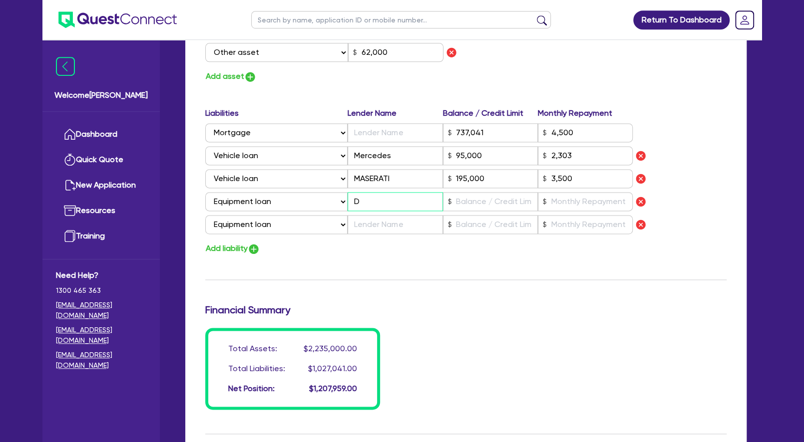
type input "3,500"
click at [412, 223] on input "text" at bounding box center [394, 224] width 95 height 19
click at [508, 201] on input "text" at bounding box center [490, 201] width 95 height 19
click at [591, 201] on input "text" at bounding box center [585, 201] width 95 height 19
click at [501, 224] on input "text" at bounding box center [490, 224] width 95 height 19
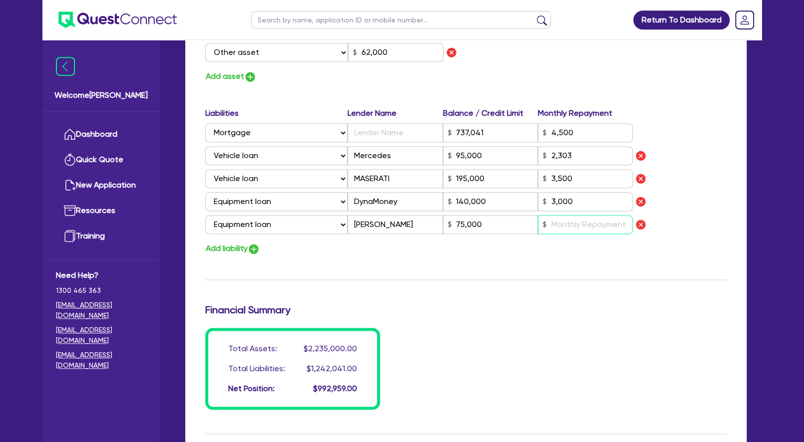
click at [572, 221] on input "text" at bounding box center [585, 224] width 95 height 19
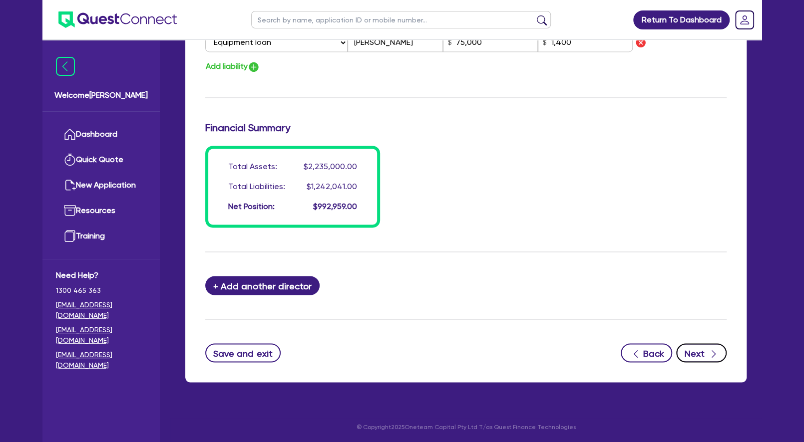
click at [694, 353] on button "Next" at bounding box center [701, 352] width 50 height 19
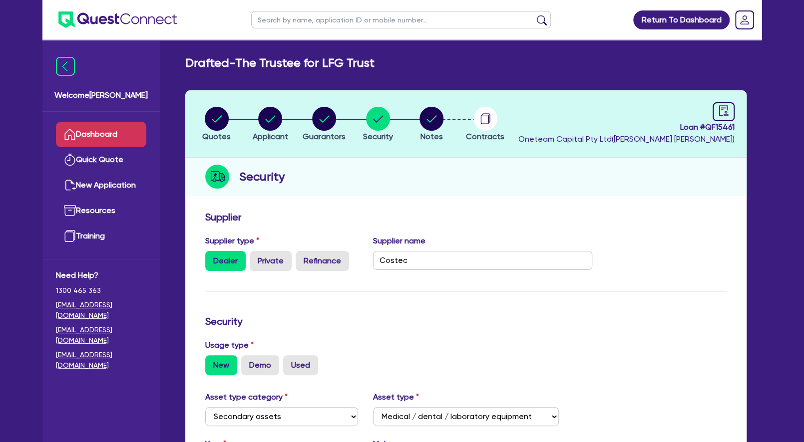
click at [101, 133] on link "Dashboard" at bounding box center [101, 134] width 90 height 25
